Goal: Transaction & Acquisition: Book appointment/travel/reservation

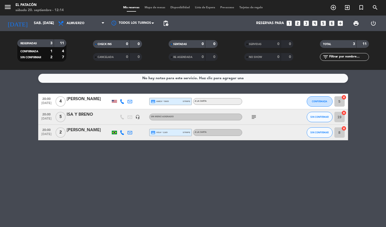
click at [313, 21] on icon "looks_4" at bounding box center [315, 23] width 7 height 7
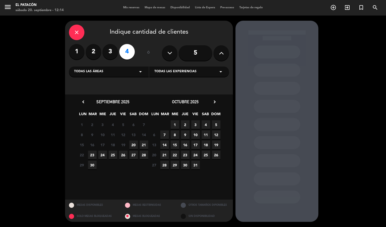
click at [133, 144] on span "20" at bounding box center [133, 144] width 9 height 9
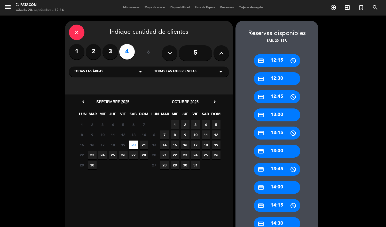
click at [280, 114] on div "credit_card 13:00" at bounding box center [277, 114] width 47 height 13
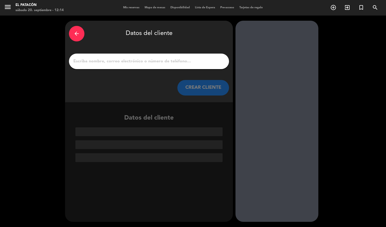
click at [146, 61] on input "1" at bounding box center [149, 61] width 152 height 7
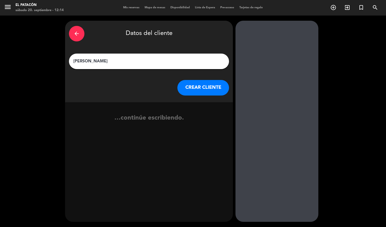
type input "[PERSON_NAME]"
click at [208, 90] on button "CREAR CLIENTE" at bounding box center [204, 88] width 52 height 16
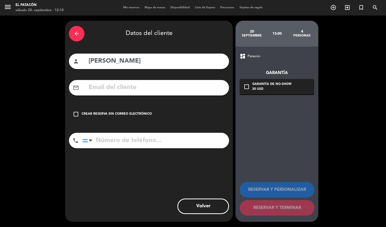
click at [162, 139] on input "tel" at bounding box center [155, 141] width 147 height 16
paste input "[PHONE_NUMBER]"
type input "[PHONE_NUMBER]"
click at [126, 113] on div "Crear reserva sin correo electrónico" at bounding box center [117, 113] width 70 height 5
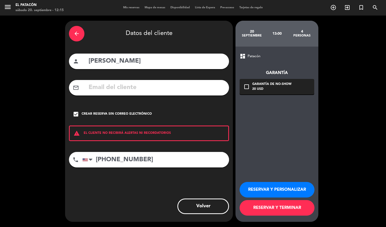
click at [280, 204] on button "RESERVAR Y TERMINAR" at bounding box center [277, 208] width 75 height 16
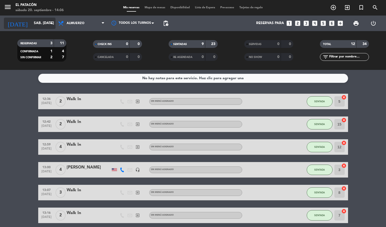
click at [41, 26] on input "sáb. [DATE]" at bounding box center [55, 23] width 49 height 9
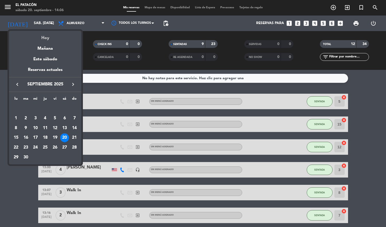
click at [45, 36] on div "Hoy" at bounding box center [45, 36] width 72 height 11
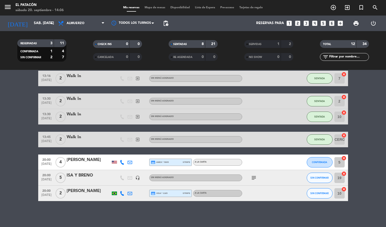
scroll to position [114, 0]
